Goal: Information Seeking & Learning: Learn about a topic

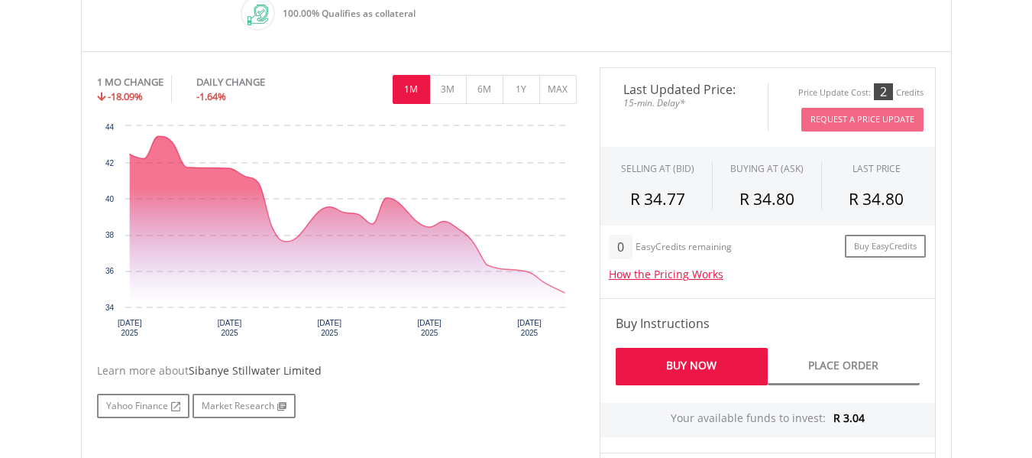
scroll to position [382, 0]
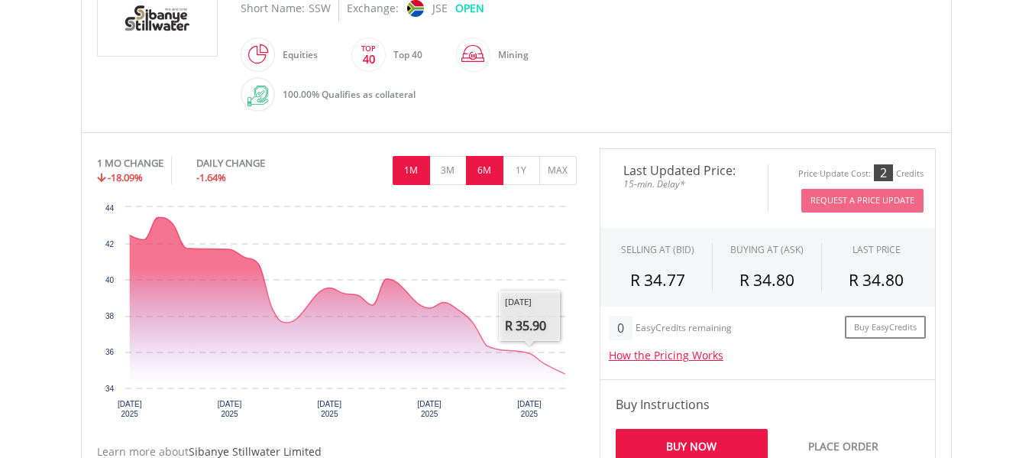
click at [486, 178] on button "6M" at bounding box center [484, 170] width 37 height 29
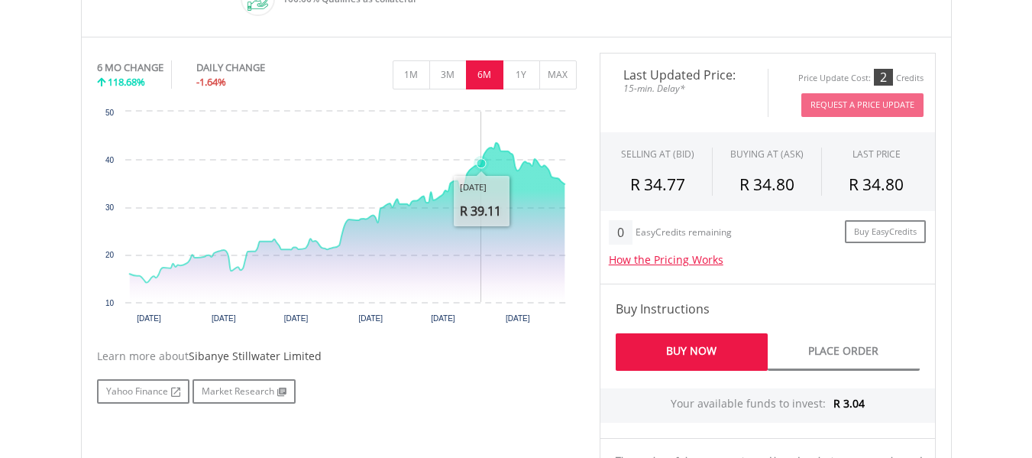
scroll to position [458, 0]
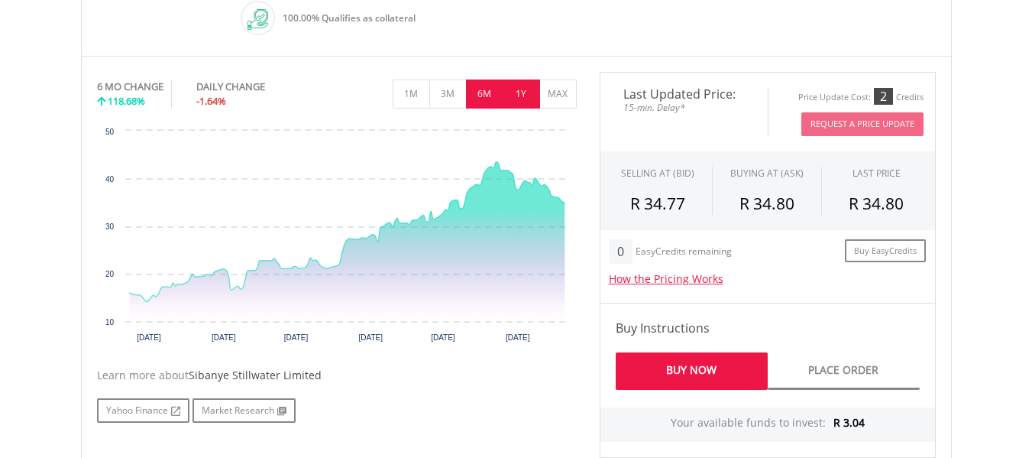
click at [526, 95] on button "1Y" at bounding box center [521, 93] width 37 height 29
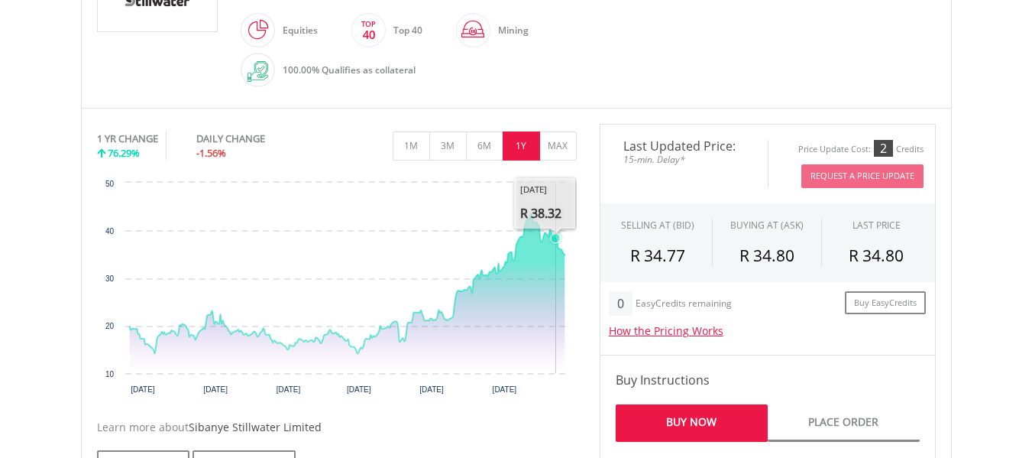
scroll to position [382, 0]
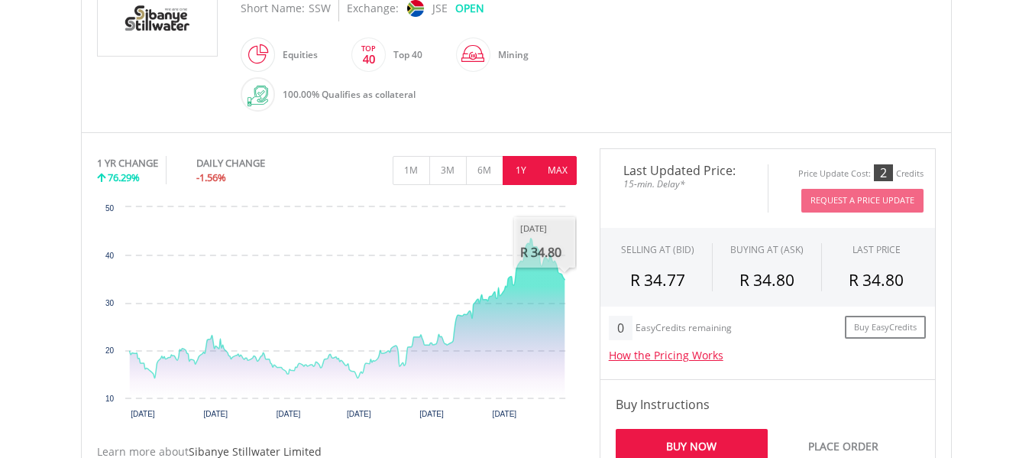
click at [563, 171] on button "MAX" at bounding box center [557, 170] width 37 height 29
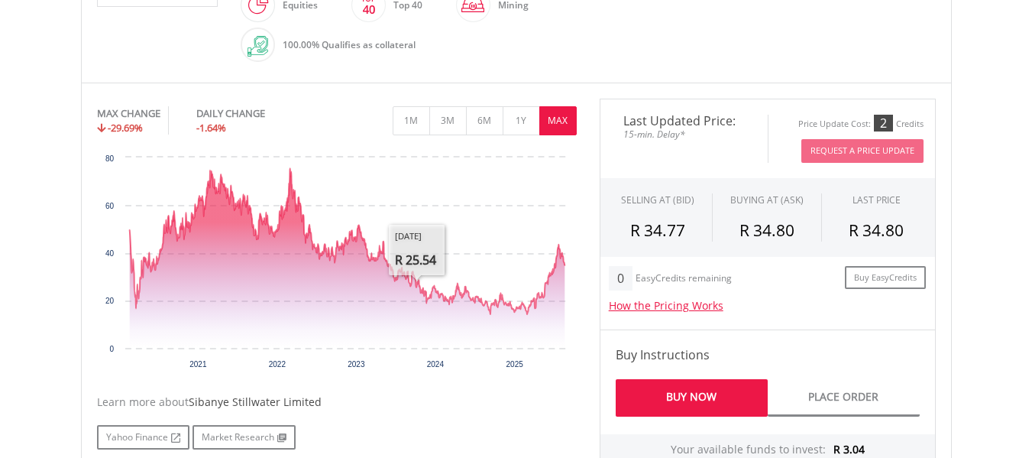
scroll to position [153, 0]
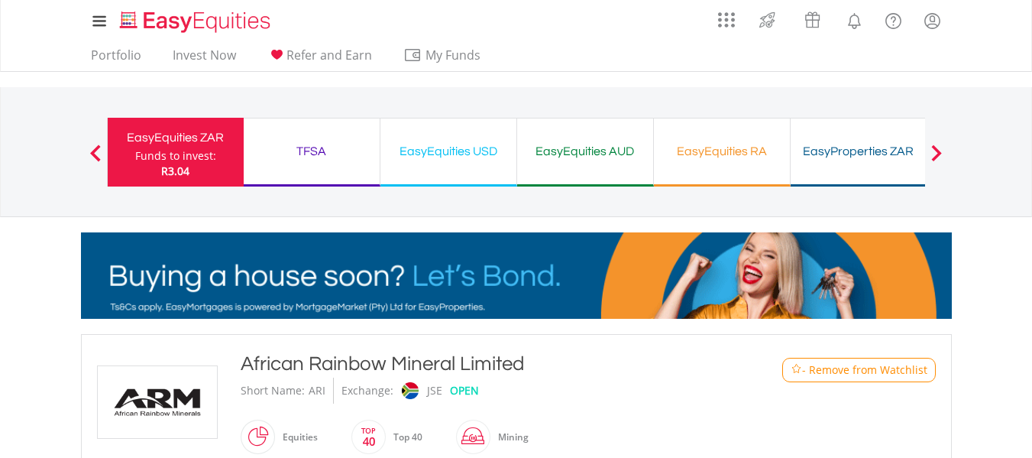
click at [985, 273] on div "My Investments Invest Now New Listings Sell My Recurring Investments Pending Or…" at bounding box center [516, 159] width 1032 height 319
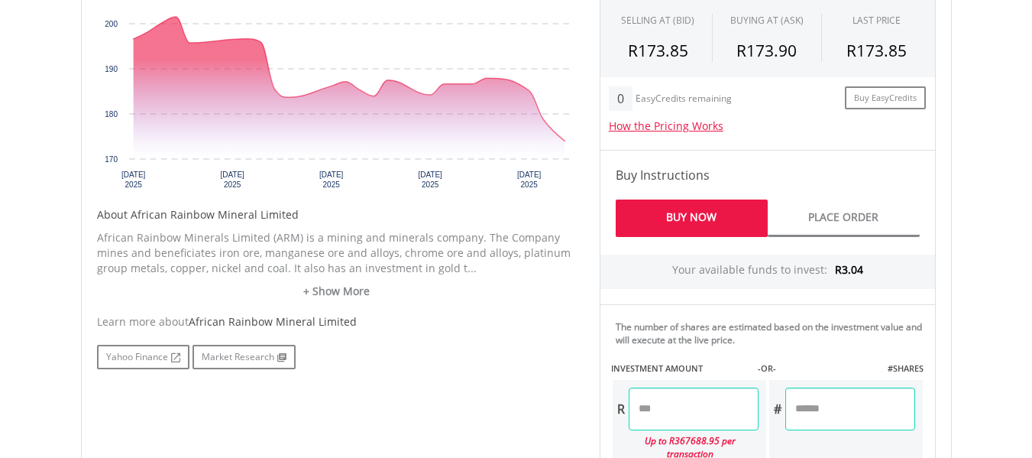
scroll to position [535, 0]
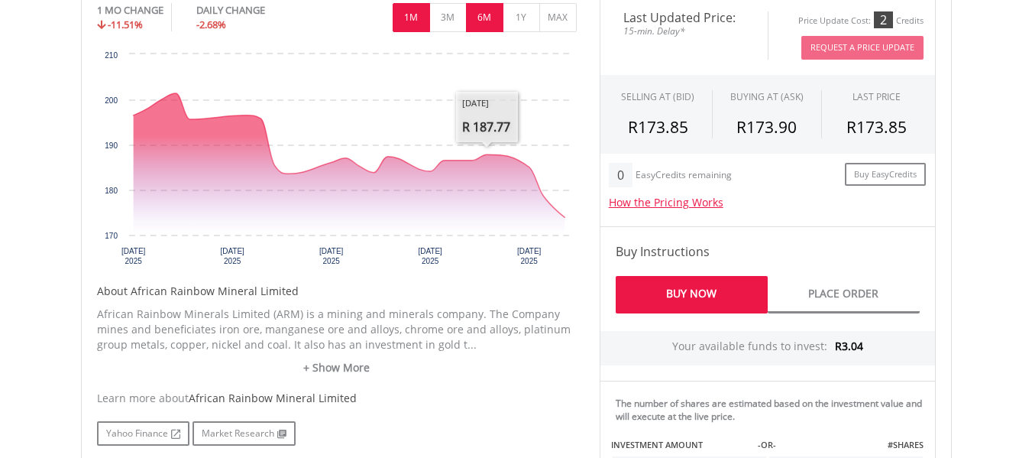
click at [481, 27] on button "6M" at bounding box center [484, 17] width 37 height 29
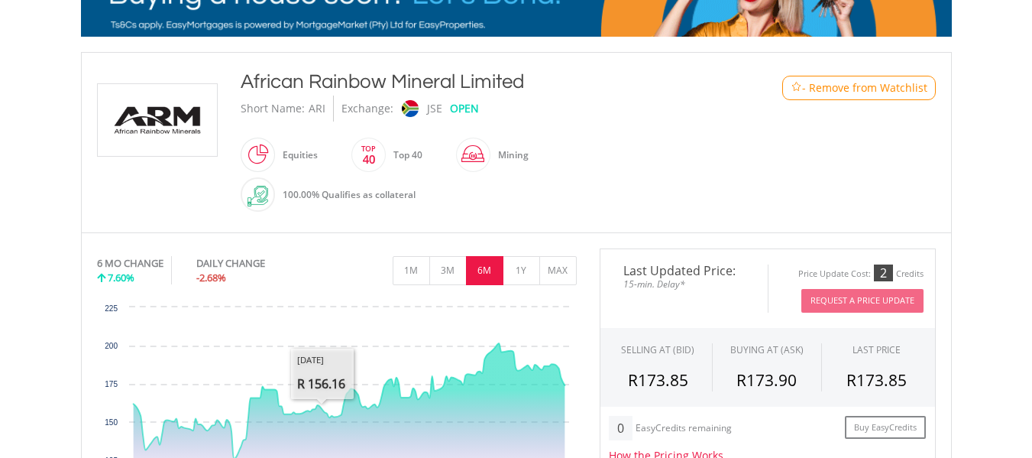
scroll to position [89, 0]
